Goal: Ask a question

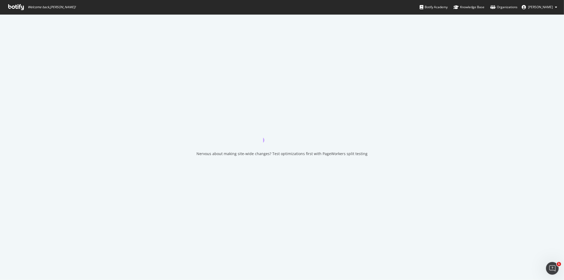
click at [21, 9] on icon at bounding box center [16, 7] width 16 height 6
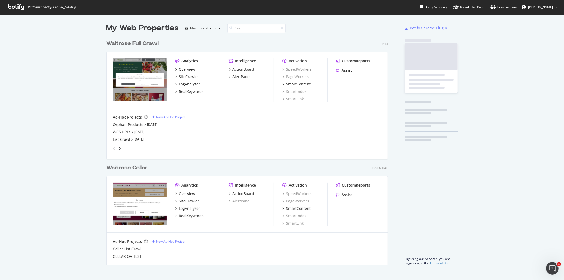
scroll to position [227, 281]
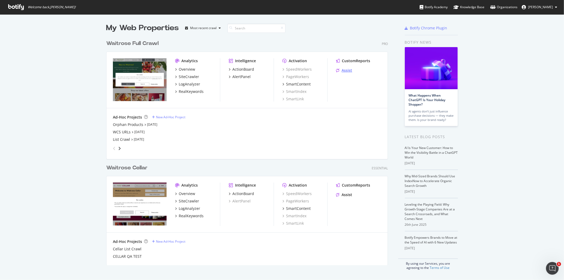
click at [343, 70] on div "Assist" at bounding box center [347, 70] width 11 height 5
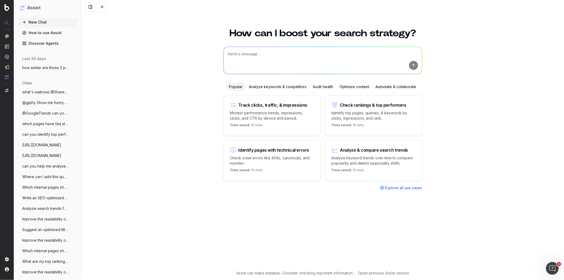
click at [287, 56] on textarea at bounding box center [323, 60] width 198 height 27
click at [344, 149] on div "Analyze & compare search trends" at bounding box center [374, 150] width 68 height 4
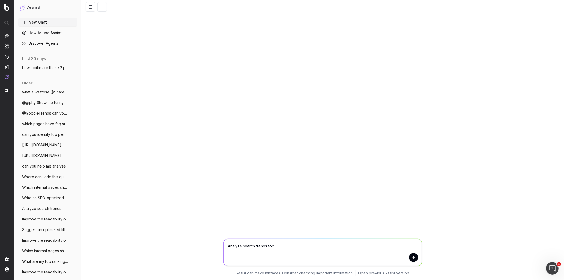
click at [294, 242] on textarea "Analyze search trends for:" at bounding box center [323, 252] width 198 height 27
type textarea "Analyze search trends for: health"
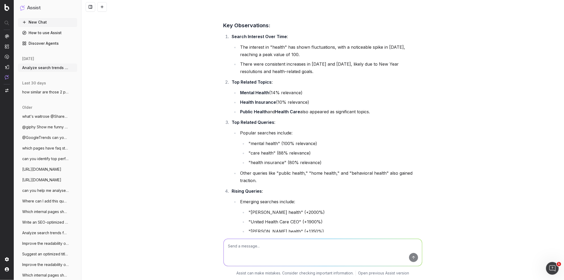
scroll to position [12, 0]
